Goal: Task Accomplishment & Management: Manage account settings

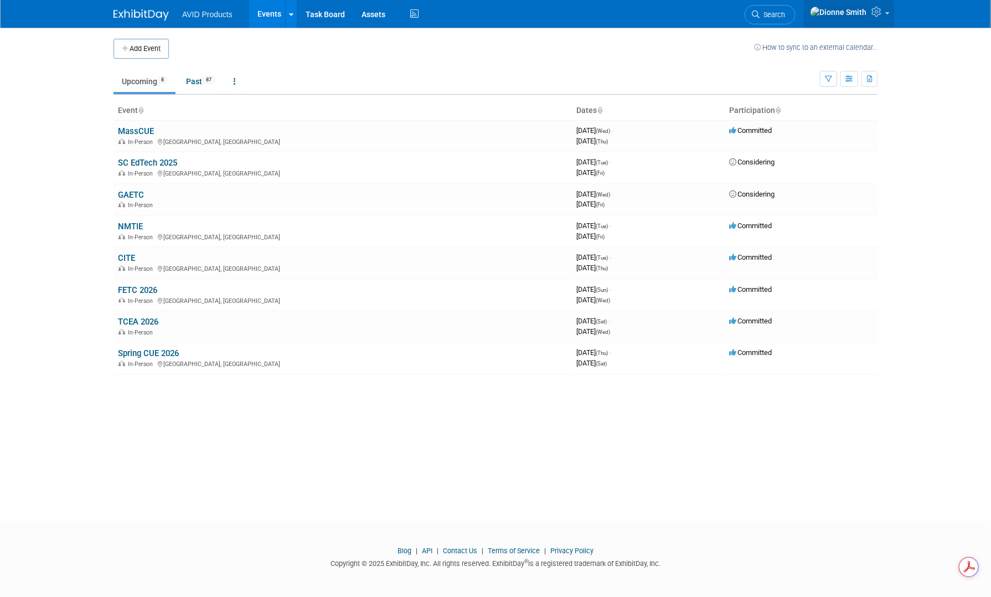
click at [880, 20] on link at bounding box center [849, 14] width 90 height 28
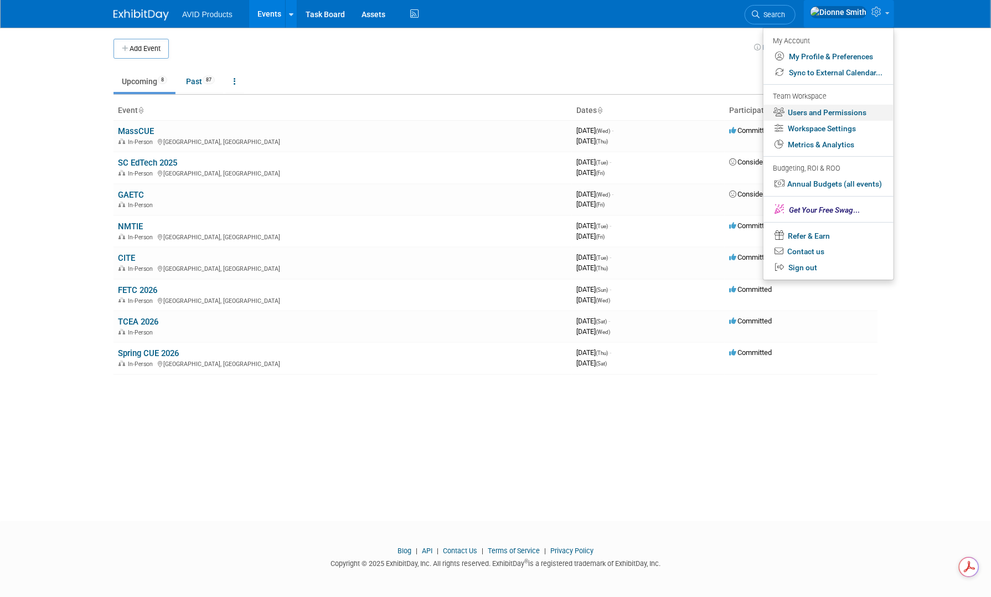
click at [855, 115] on link "Users and Permissions" at bounding box center [828, 113] width 130 height 16
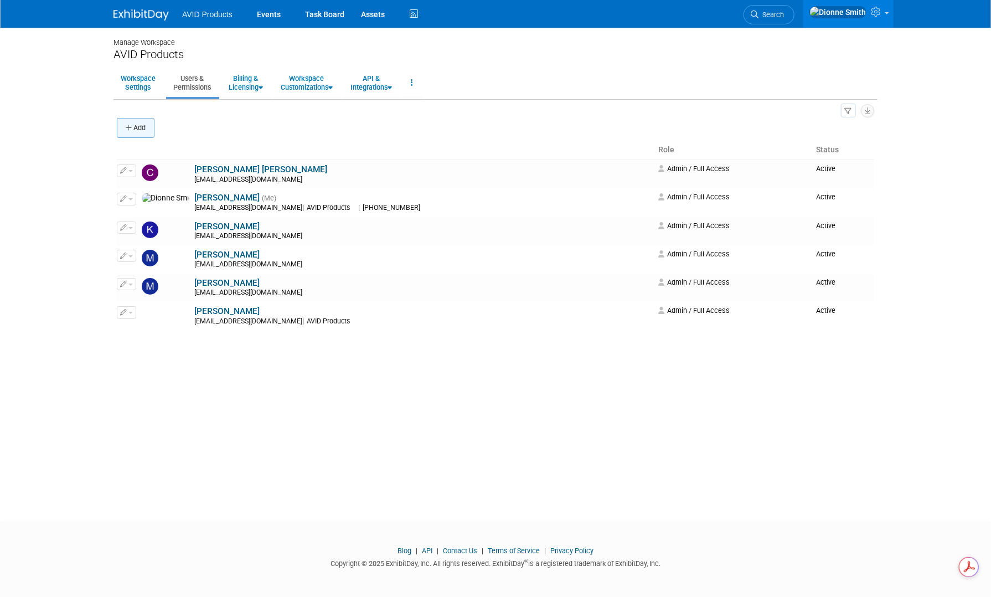
click at [120, 132] on button "Add" at bounding box center [136, 128] width 38 height 20
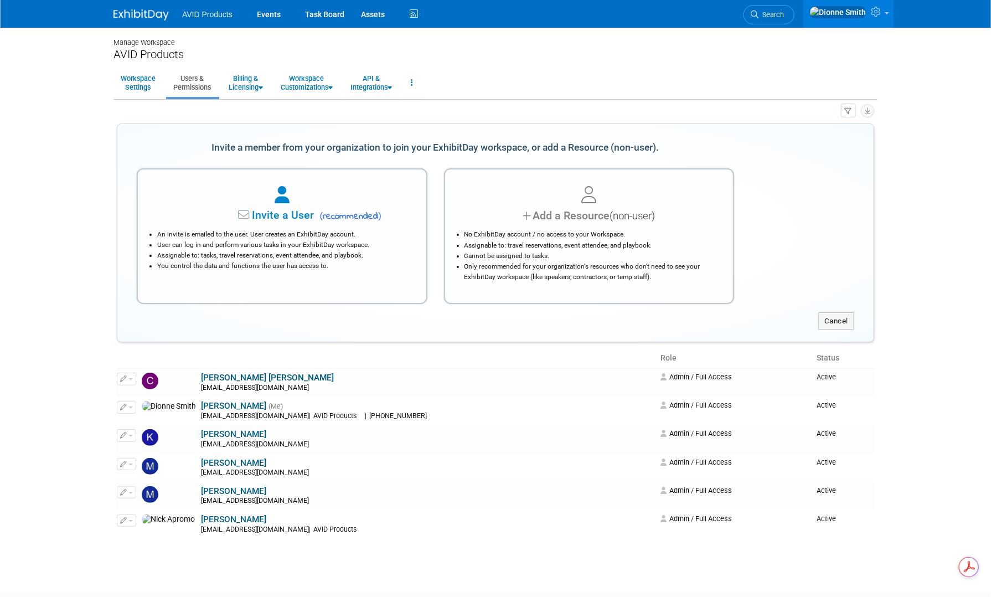
click at [196, 255] on li "Assignable to: tasks, travel reservations, event attendee, and playbook." at bounding box center [284, 255] width 255 height 11
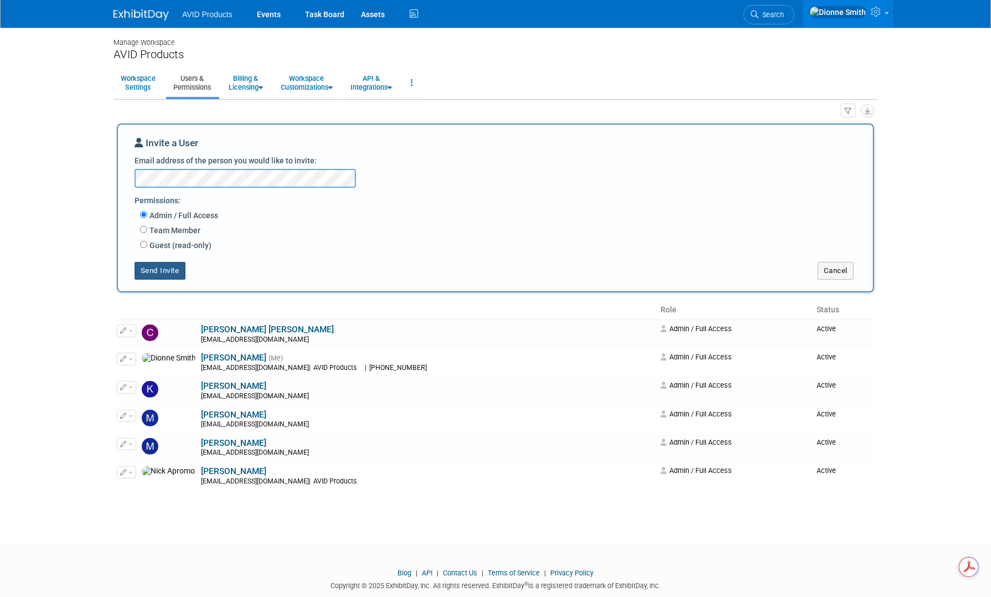
click at [156, 275] on button "Send Invite" at bounding box center [160, 271] width 51 height 18
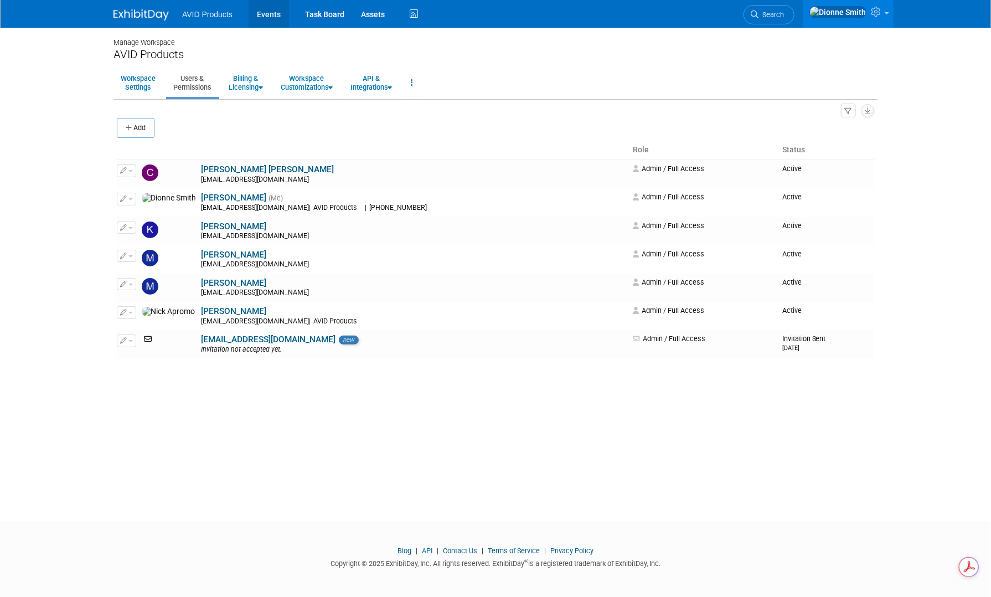
click at [264, 14] on link "Events" at bounding box center [269, 14] width 40 height 28
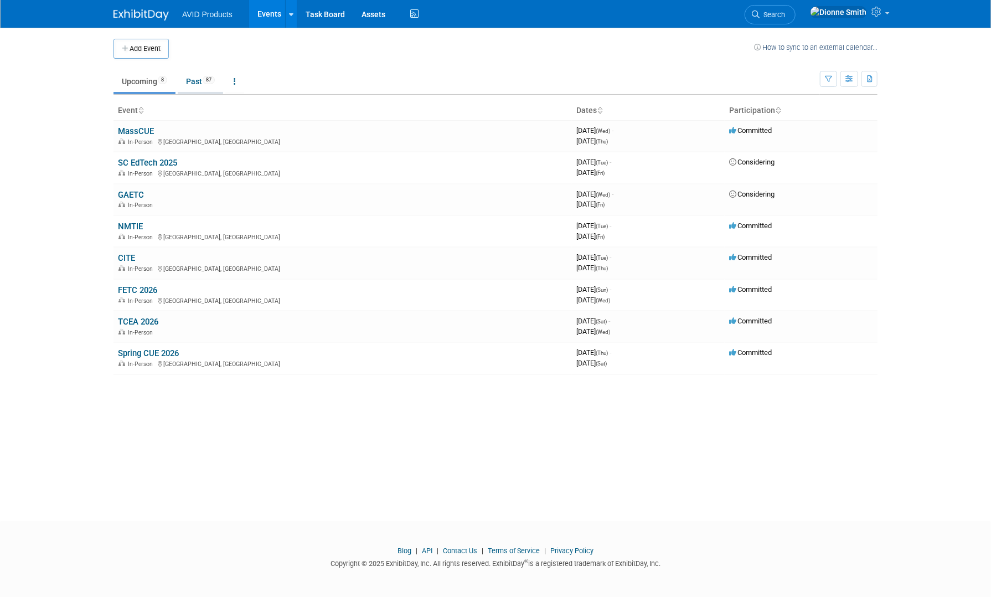
click at [208, 80] on span "87" at bounding box center [209, 80] width 12 height 8
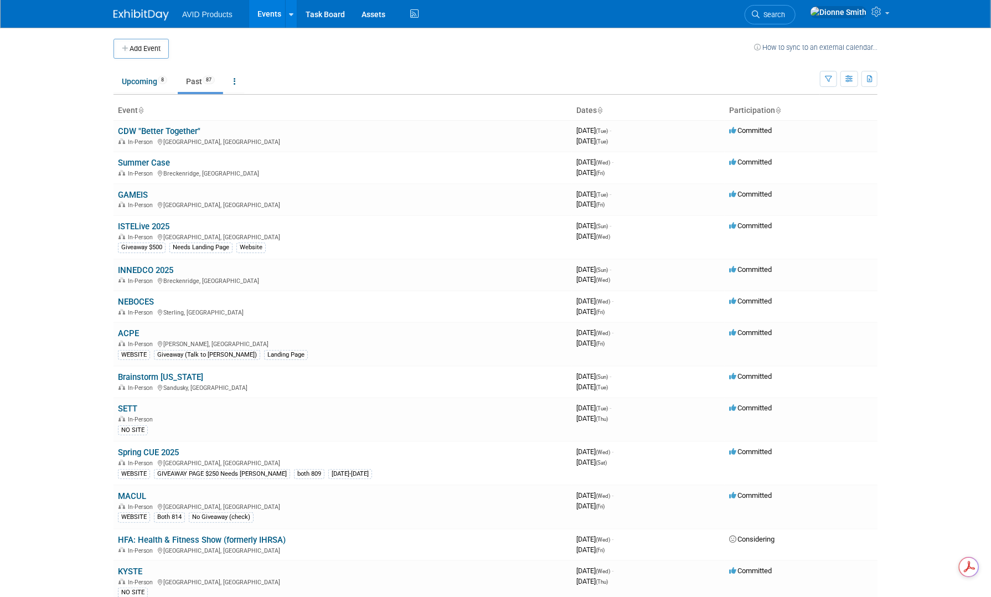
drag, startPoint x: 145, startPoint y: 226, endPoint x: 150, endPoint y: 231, distance: 7.0
click at [145, 226] on link "ISTELive 2025" at bounding box center [143, 226] width 51 height 10
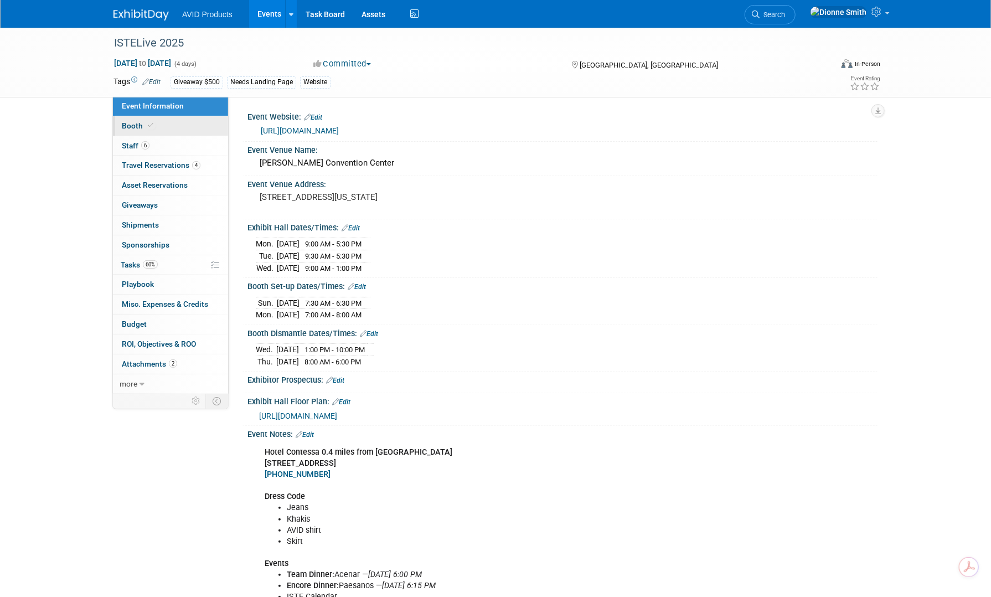
click at [146, 126] on span at bounding box center [151, 125] width 10 height 8
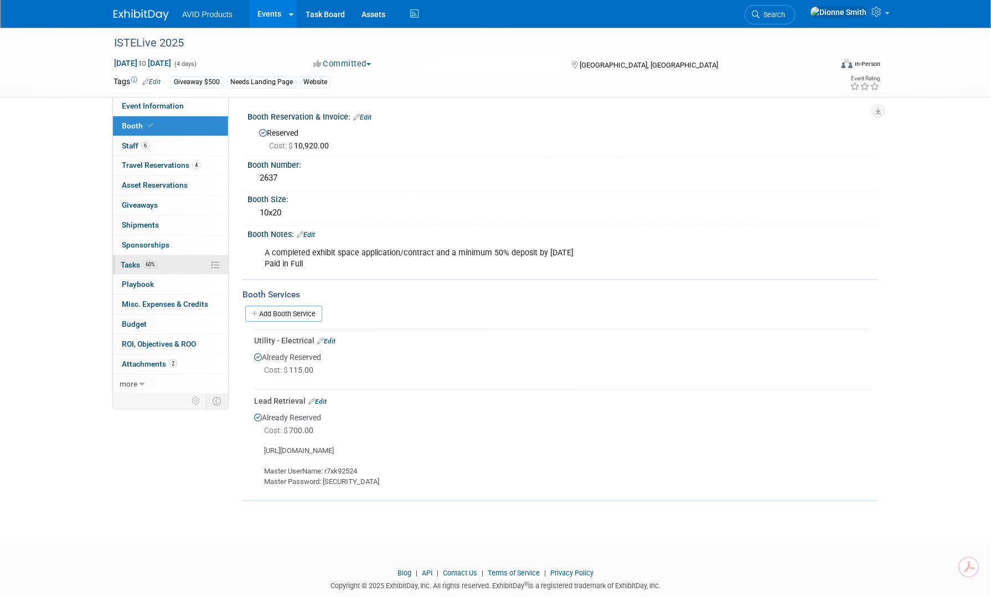
click at [146, 260] on span "60%" at bounding box center [150, 264] width 15 height 8
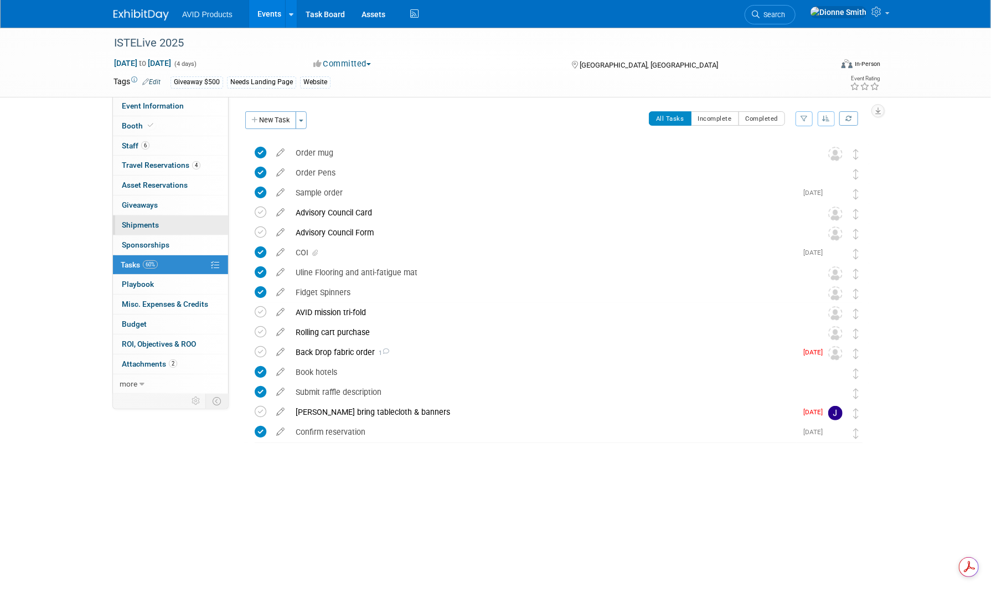
click at [153, 229] on link "0 Shipments 0" at bounding box center [170, 224] width 115 height 19
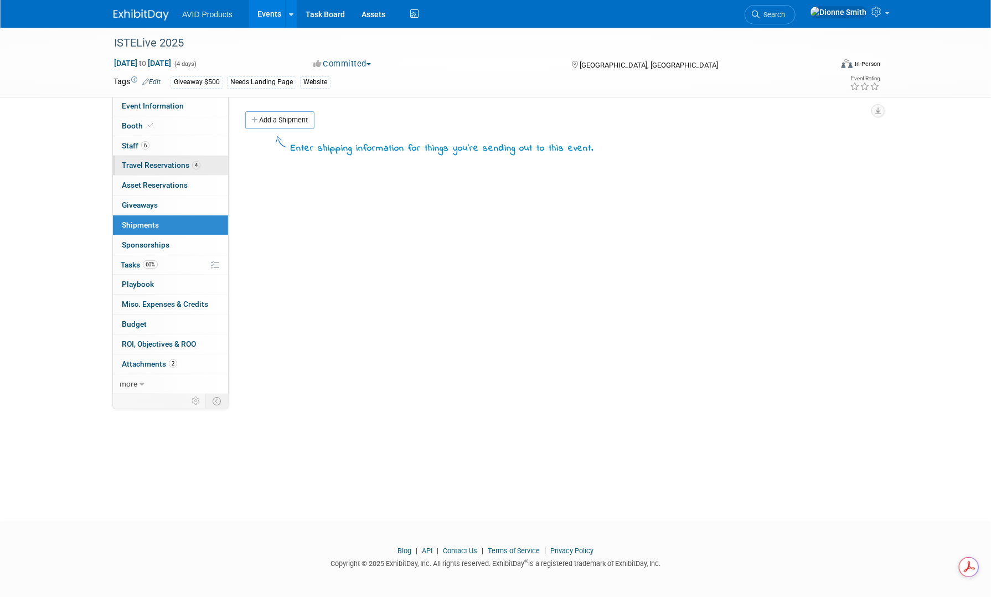
click at [159, 169] on link "4 Travel Reservations 4" at bounding box center [170, 165] width 115 height 19
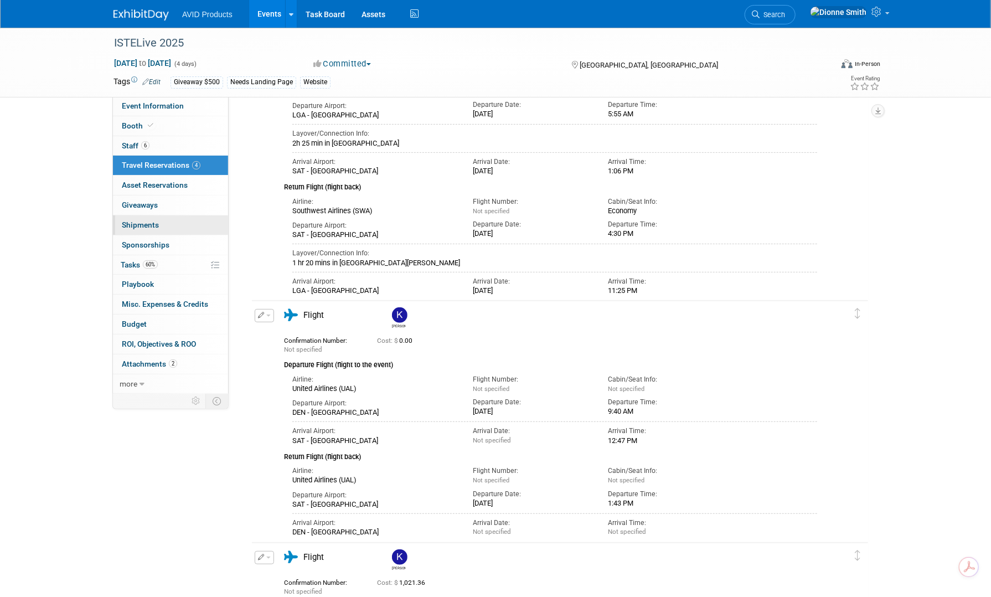
scroll to position [24, 0]
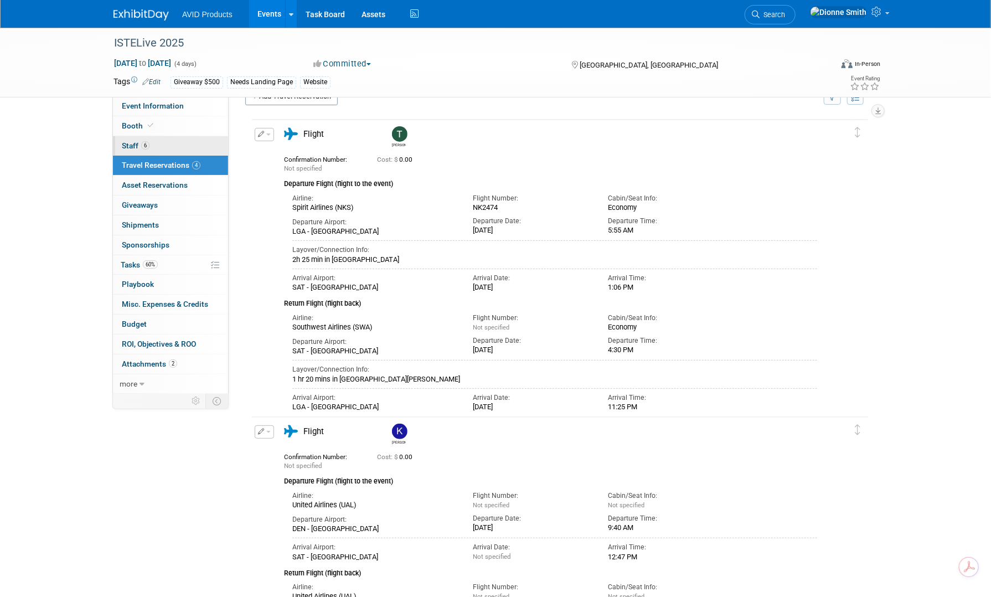
click at [137, 144] on span "Staff 6" at bounding box center [136, 145] width 28 height 9
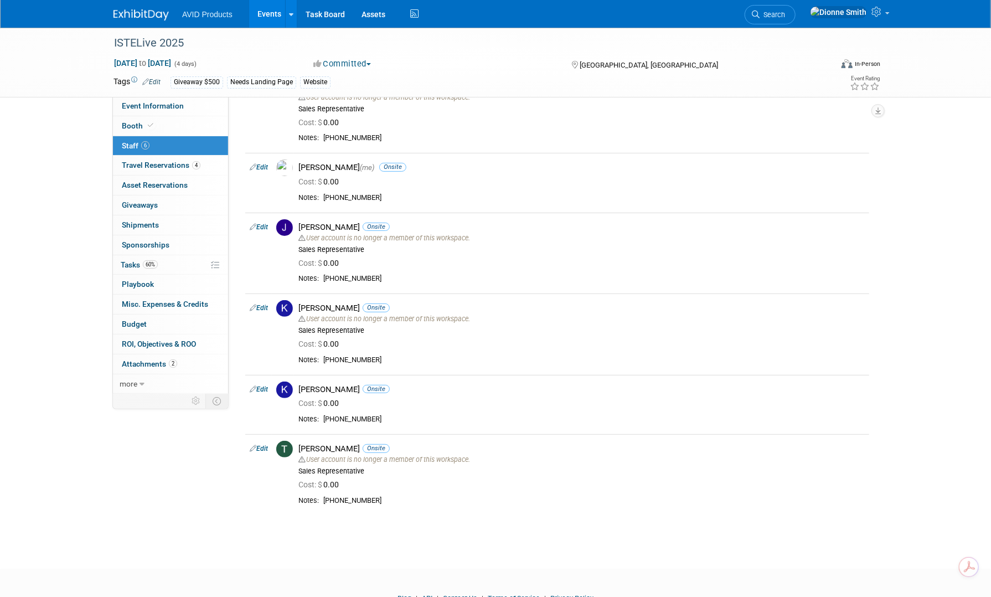
scroll to position [0, 0]
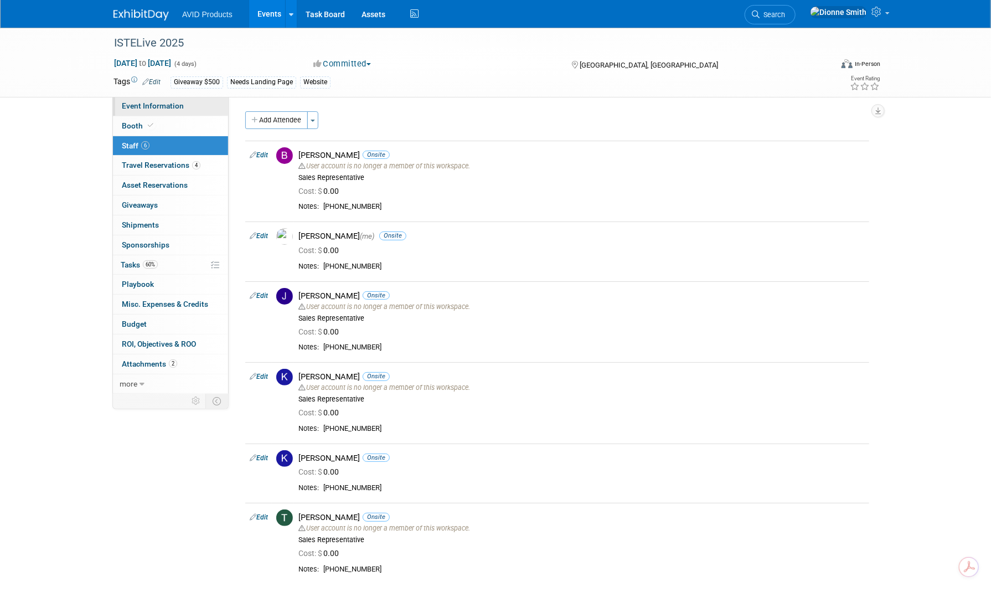
click at [175, 109] on span "Event Information" at bounding box center [153, 105] width 62 height 9
